Goal: Information Seeking & Learning: Learn about a topic

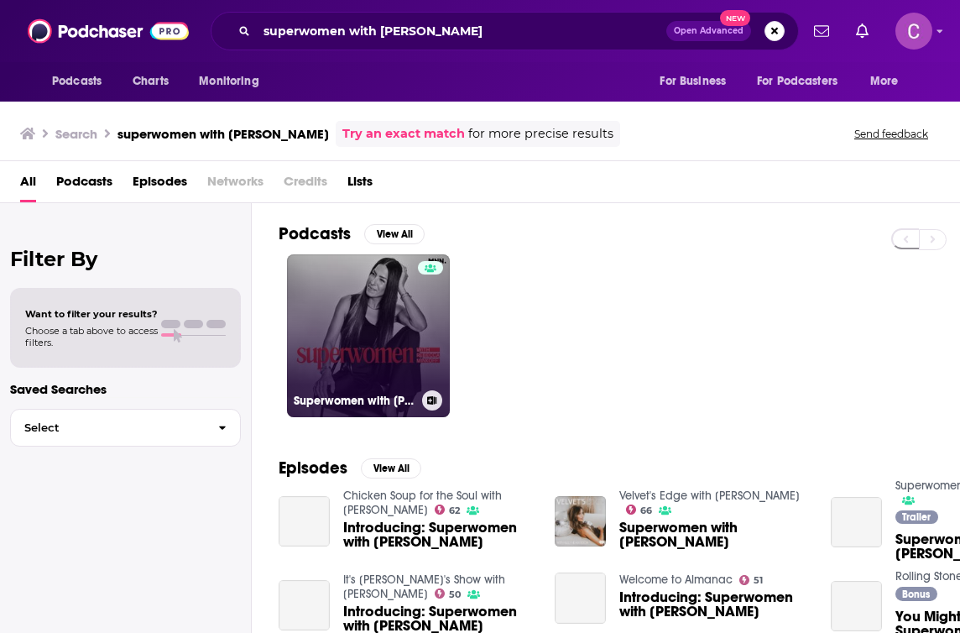
click at [409, 314] on link "Superwomen with [PERSON_NAME]" at bounding box center [368, 335] width 163 height 163
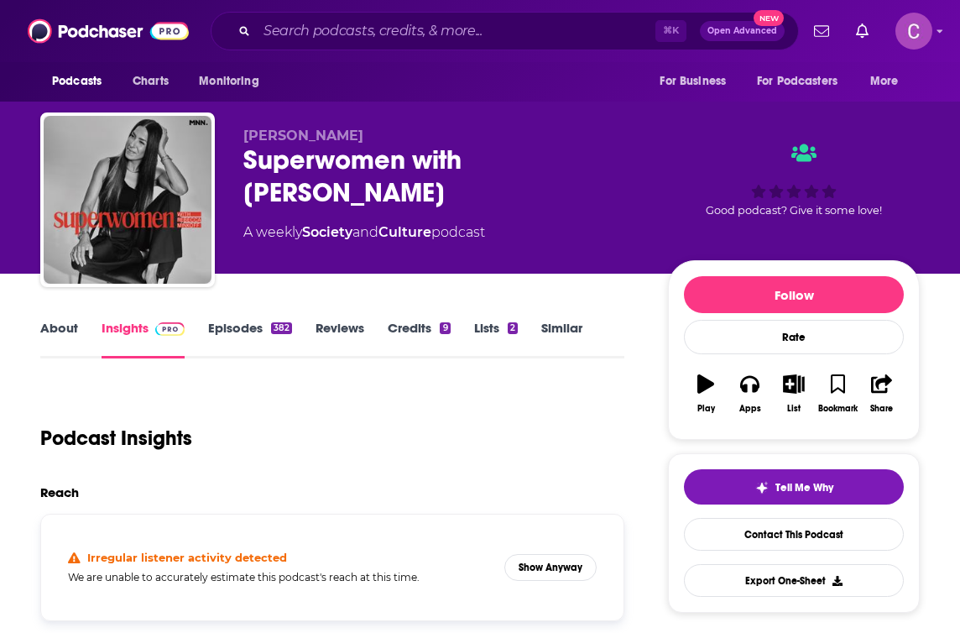
click at [351, 158] on div "Superwomen with [PERSON_NAME]" at bounding box center [442, 175] width 398 height 65
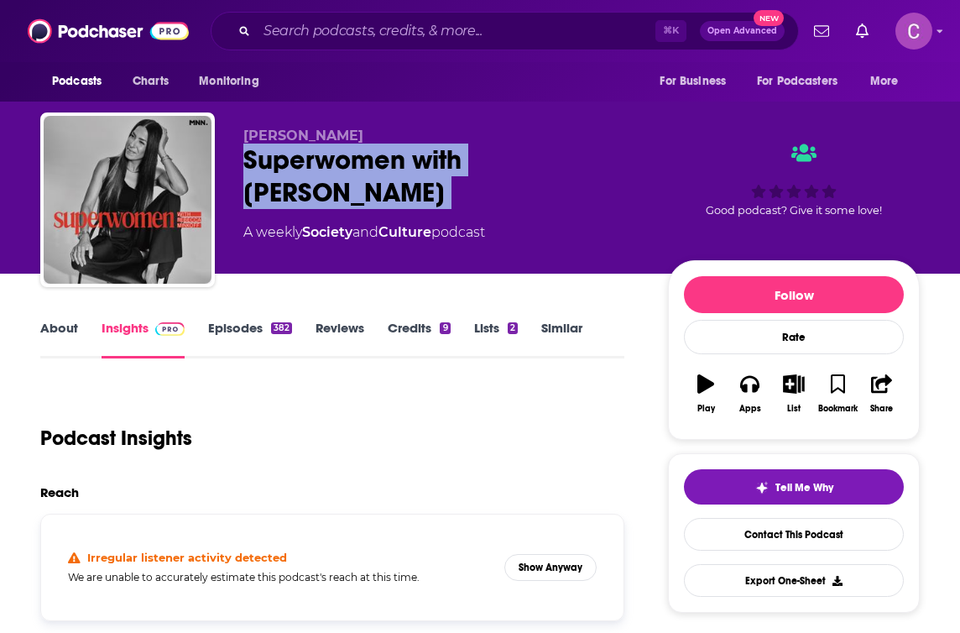
click at [351, 158] on div "Superwomen with [PERSON_NAME]" at bounding box center [442, 175] width 398 height 65
copy div "Superwomen with [PERSON_NAME]"
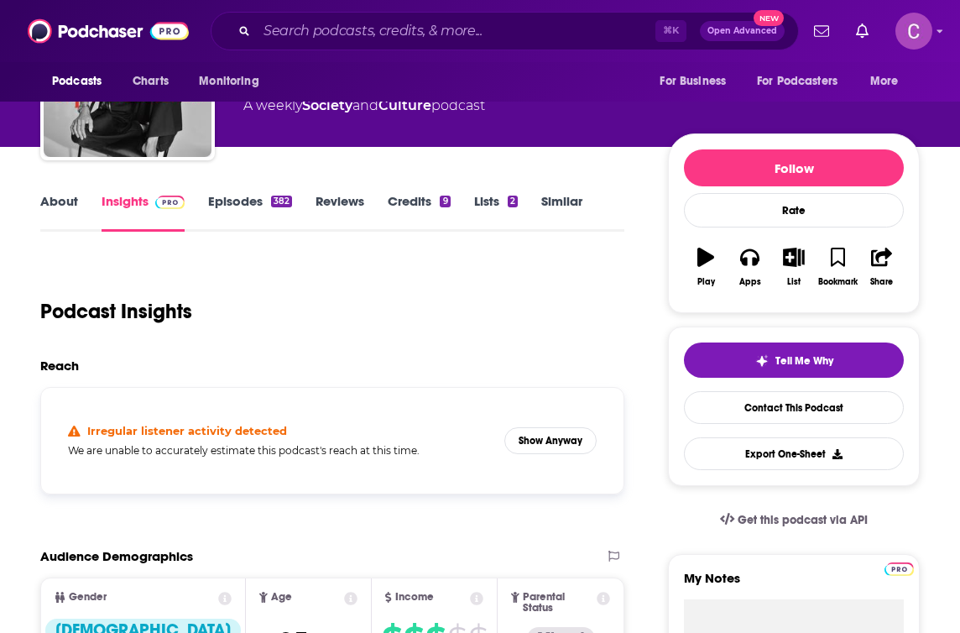
scroll to position [129, 0]
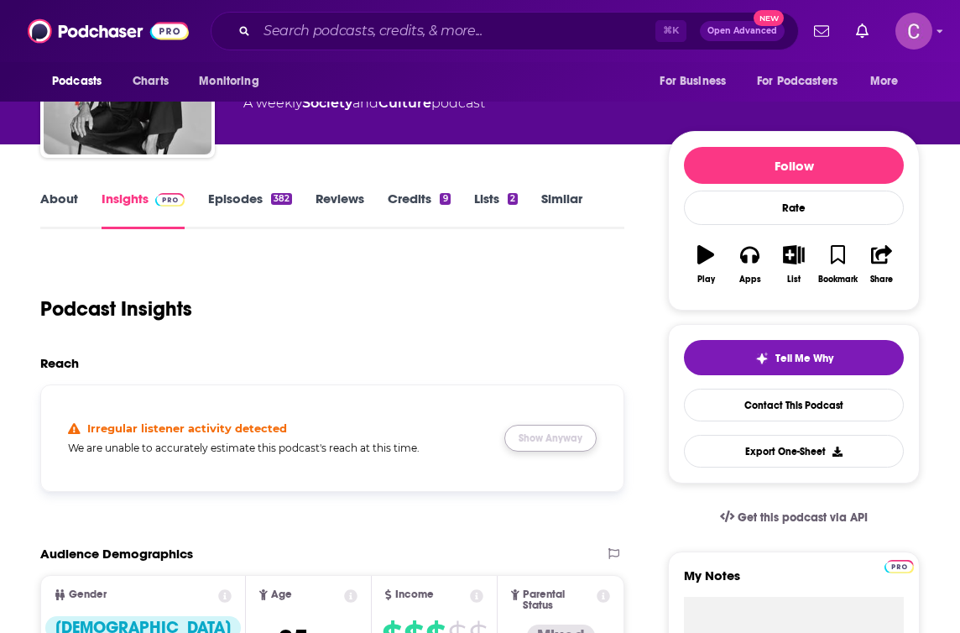
click at [569, 445] on button "Show Anyway" at bounding box center [550, 437] width 92 height 27
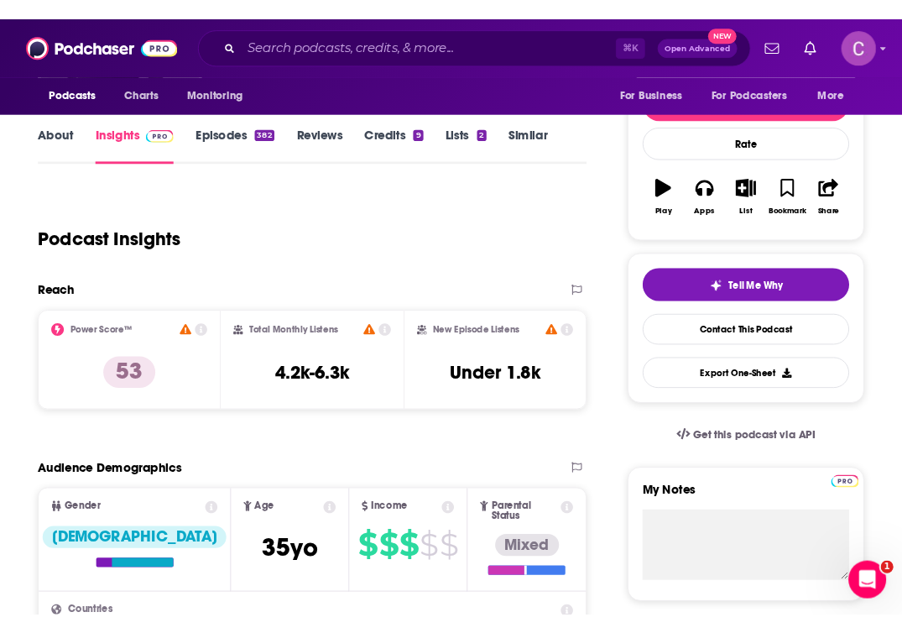
scroll to position [0, 0]
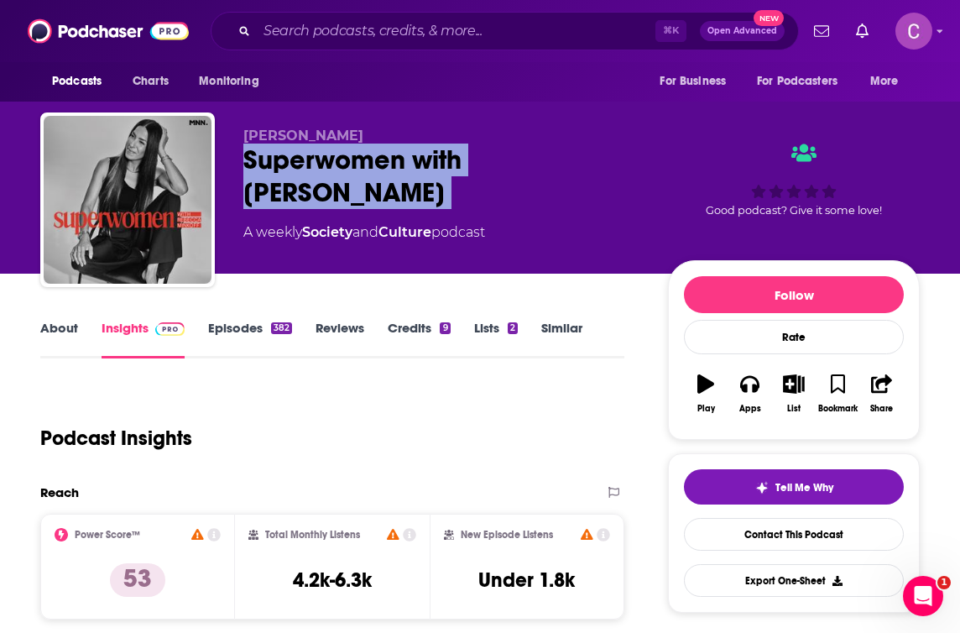
click at [367, 168] on div "Superwomen with [PERSON_NAME]" at bounding box center [442, 175] width 398 height 65
copy div "Superwomen with [PERSON_NAME]"
click at [72, 328] on link "About" at bounding box center [59, 339] width 38 height 39
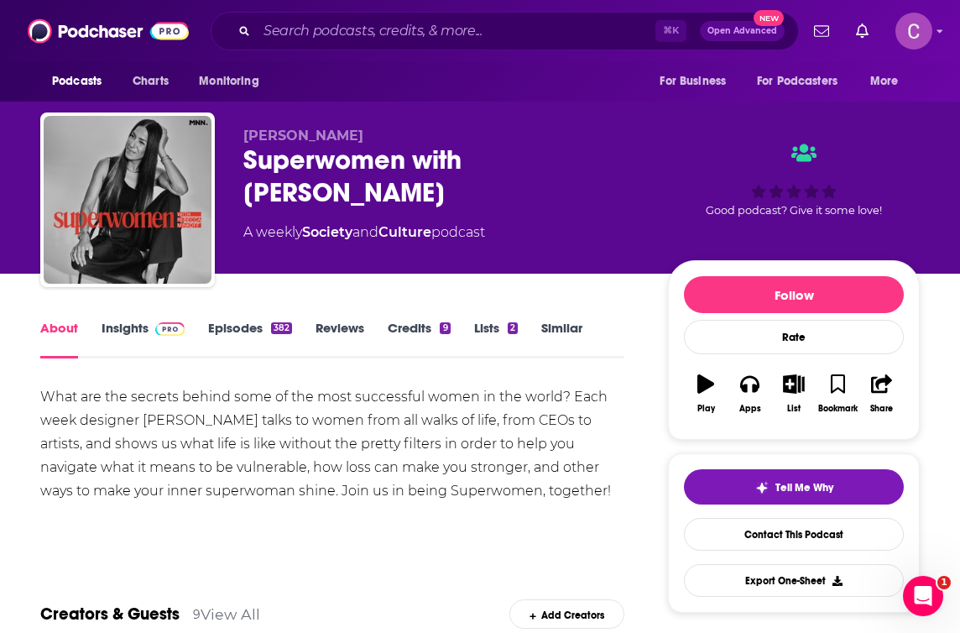
click at [159, 454] on div "What are the secrets behind some of the most successful women in the world? Eac…" at bounding box center [332, 443] width 584 height 117
click at [158, 454] on div "What are the secrets behind some of the most successful women in the world? Eac…" at bounding box center [332, 443] width 584 height 117
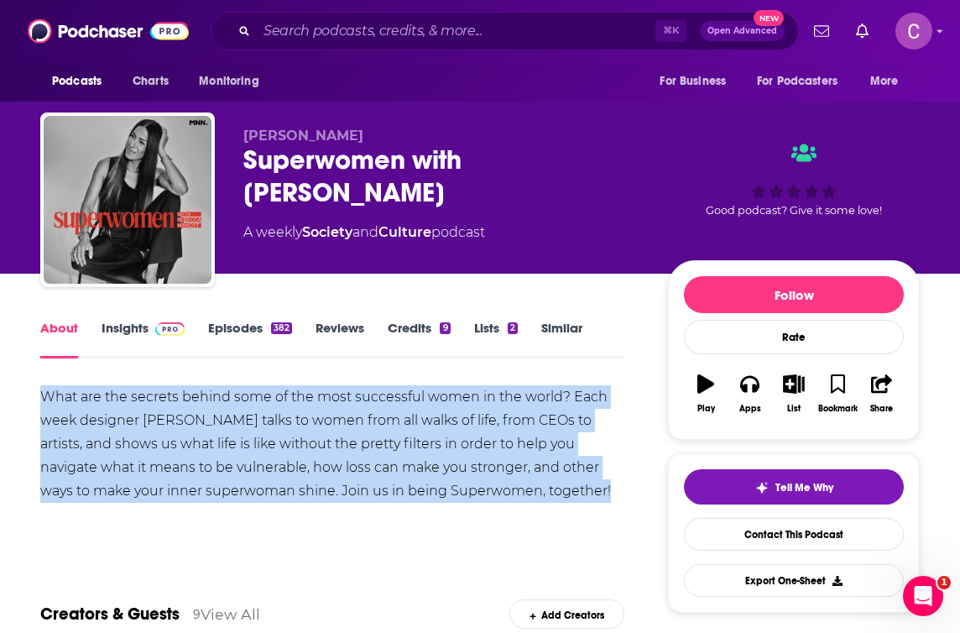
click at [158, 454] on div "What are the secrets behind some of the most successful women in the world? Eac…" at bounding box center [332, 443] width 584 height 117
copy div "What are the secrets behind some of the most successful women in the world? Eac…"
